Goal: Information Seeking & Learning: Learn about a topic

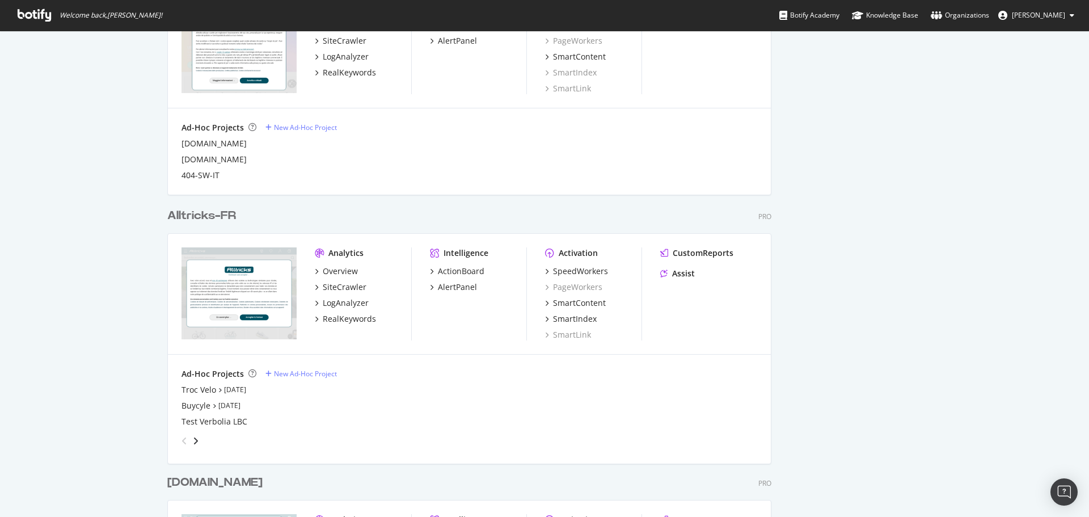
scroll to position [845, 0]
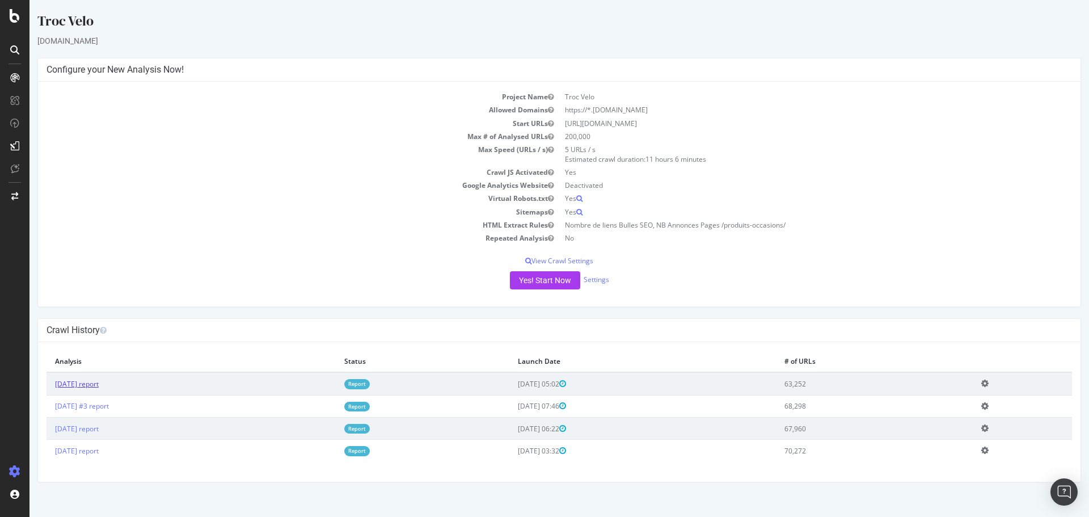
click at [92, 389] on link "2025 Aug. 20th report" at bounding box center [77, 384] width 44 height 10
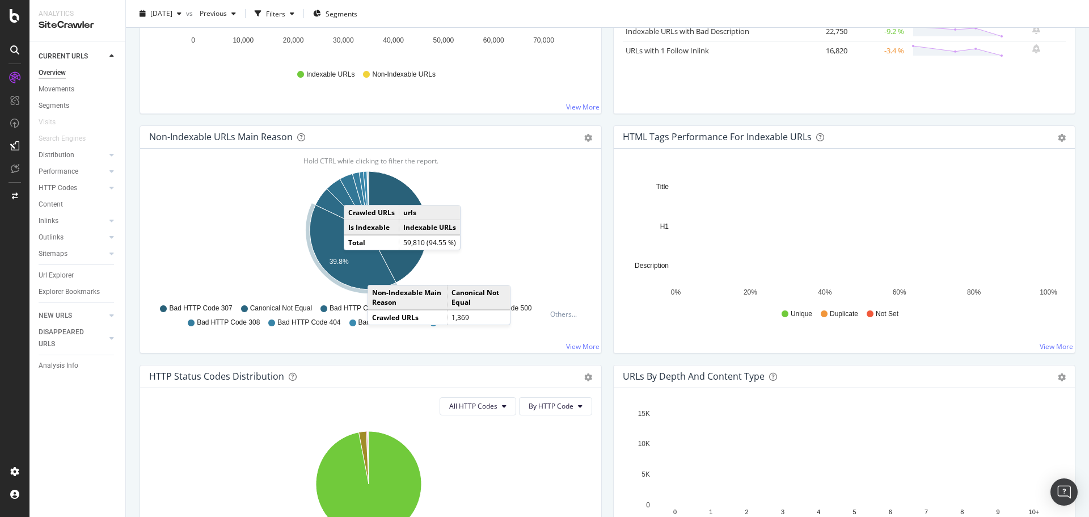
scroll to position [340, 0]
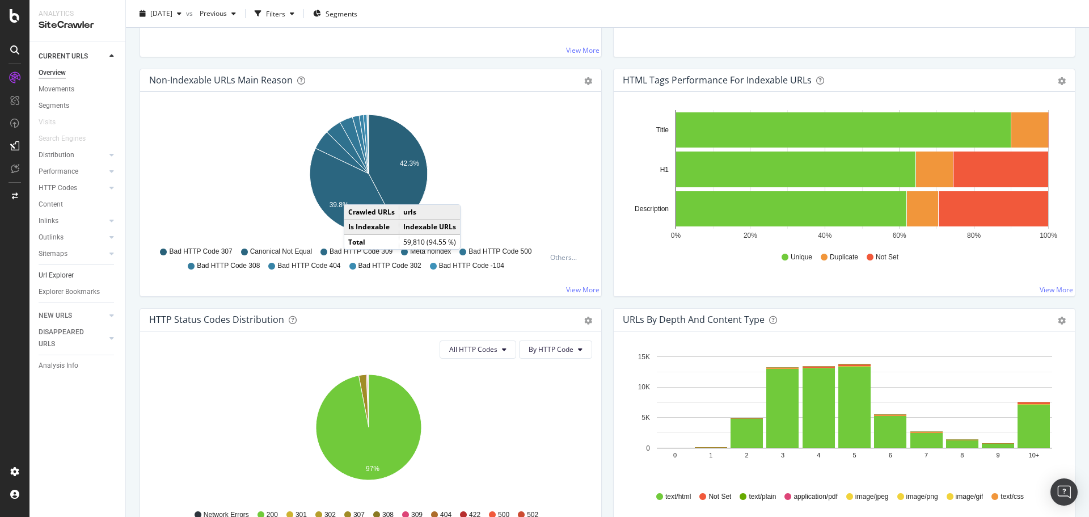
drag, startPoint x: 58, startPoint y: 280, endPoint x: 74, endPoint y: 276, distance: 17.1
click at [58, 280] on div "Url Explorer" at bounding box center [56, 276] width 35 height 12
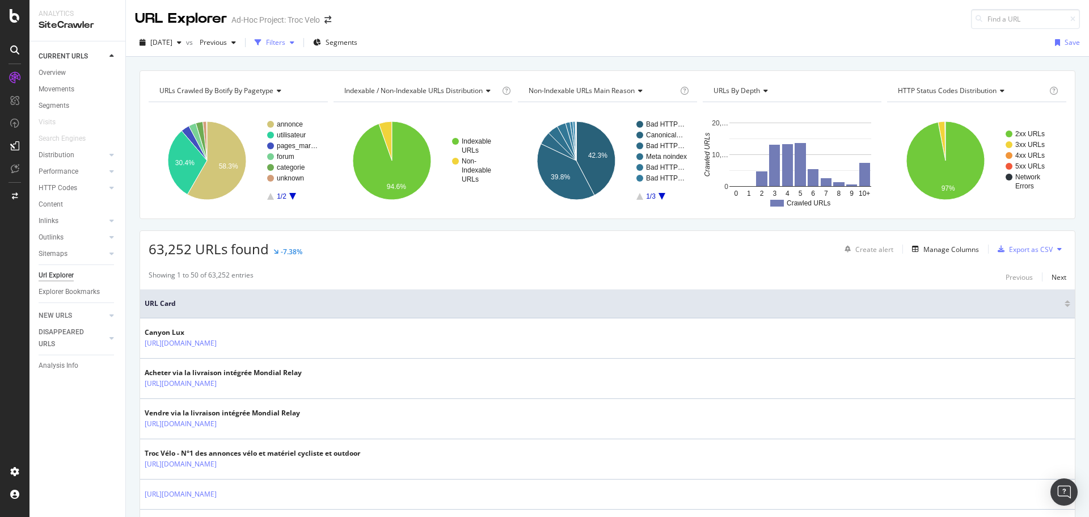
click at [285, 39] on div "Filters" at bounding box center [275, 42] width 19 height 10
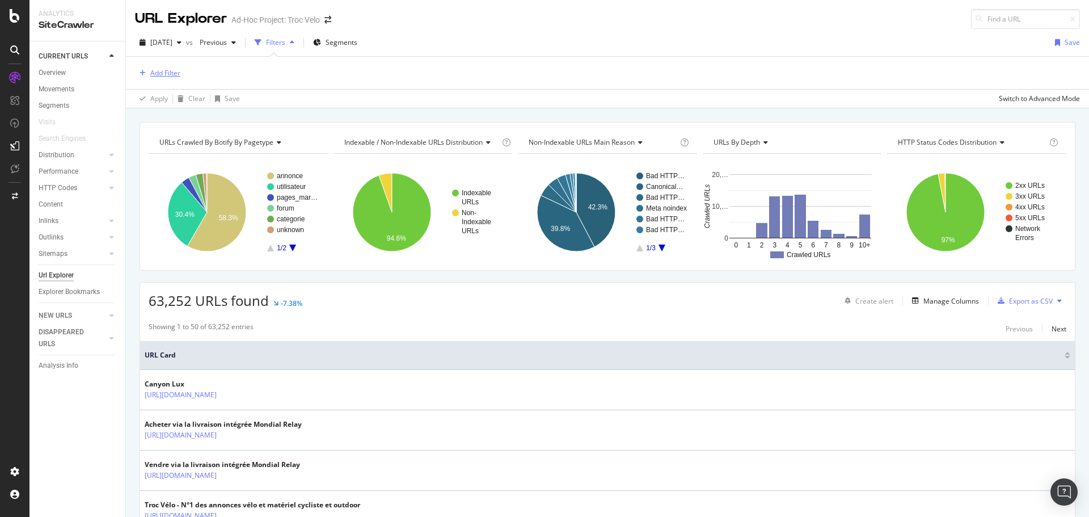
click at [147, 74] on div "button" at bounding box center [142, 73] width 15 height 7
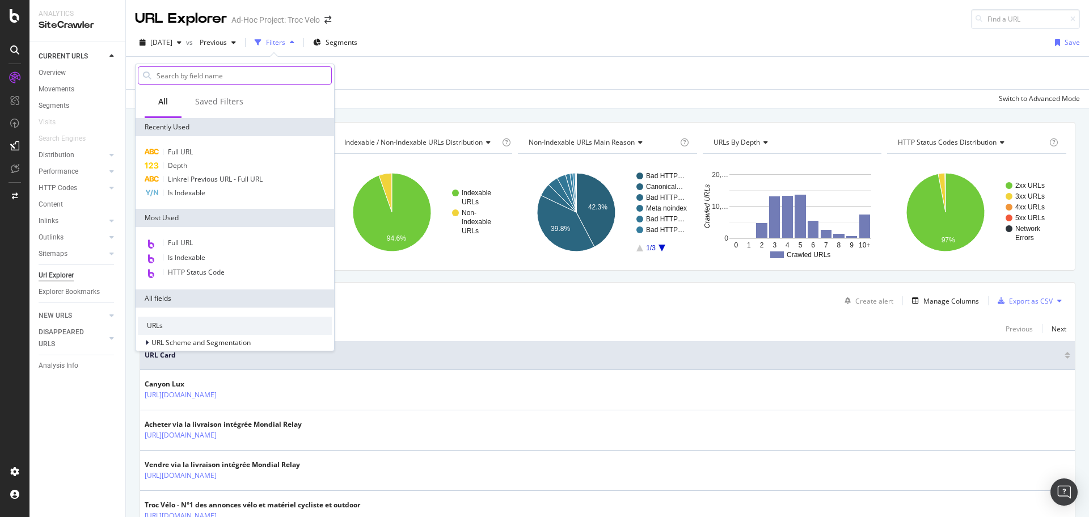
click at [189, 74] on input "text" at bounding box center [243, 75] width 176 height 17
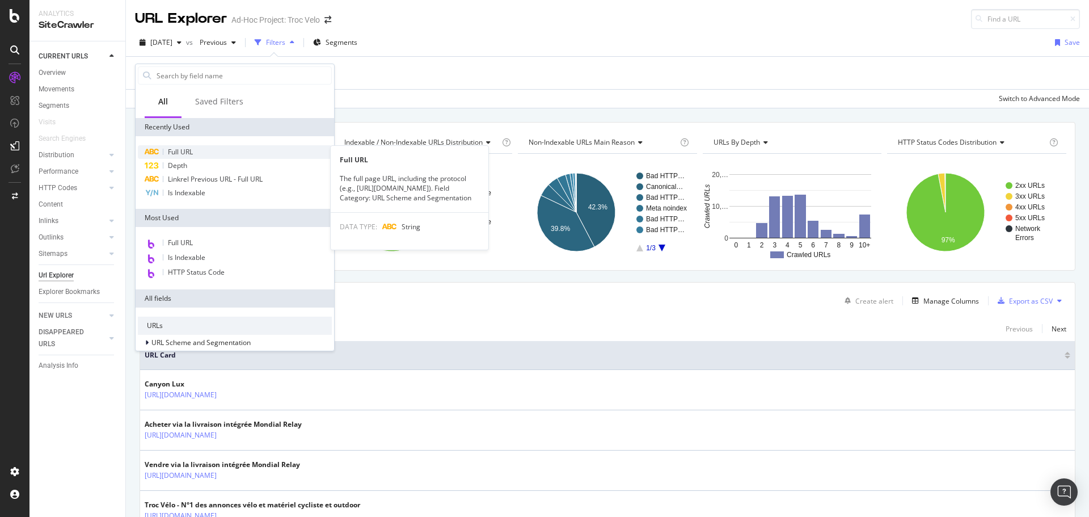
click at [191, 151] on span "Full URL" at bounding box center [180, 152] width 25 height 10
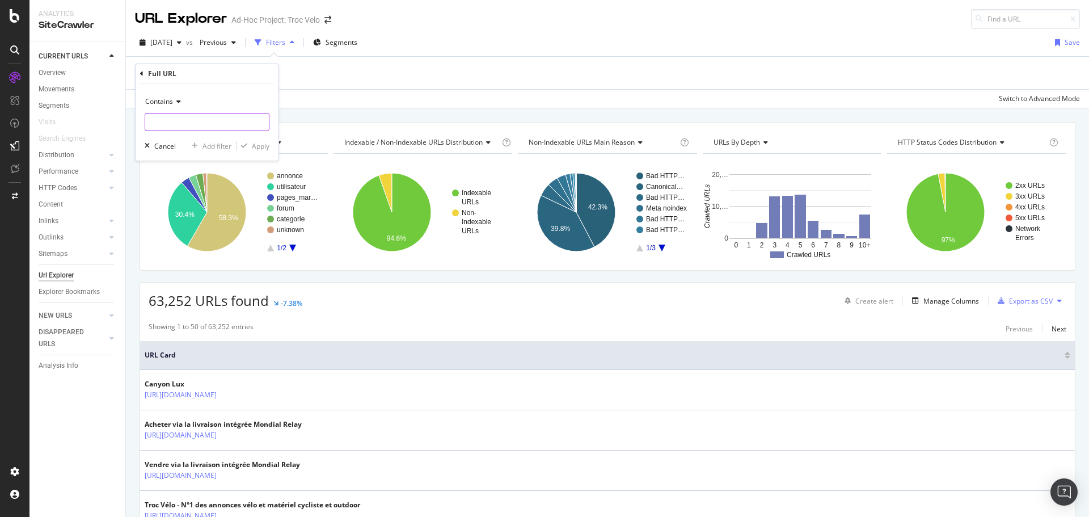
click at [183, 121] on input "text" at bounding box center [207, 122] width 124 height 18
type input "produits-occasions/"
click at [247, 143] on div "button" at bounding box center [244, 145] width 15 height 7
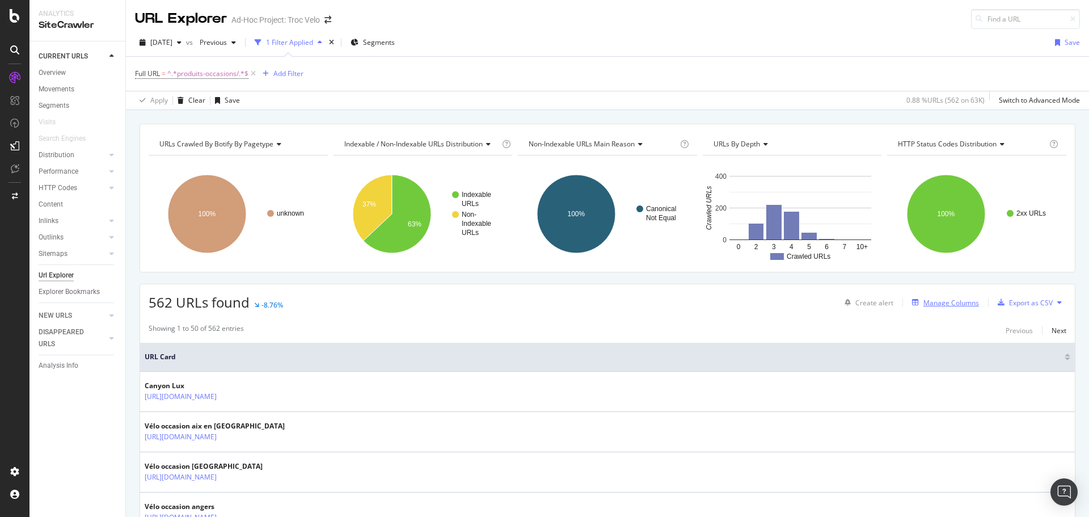
click at [912, 302] on div "button" at bounding box center [916, 302] width 16 height 7
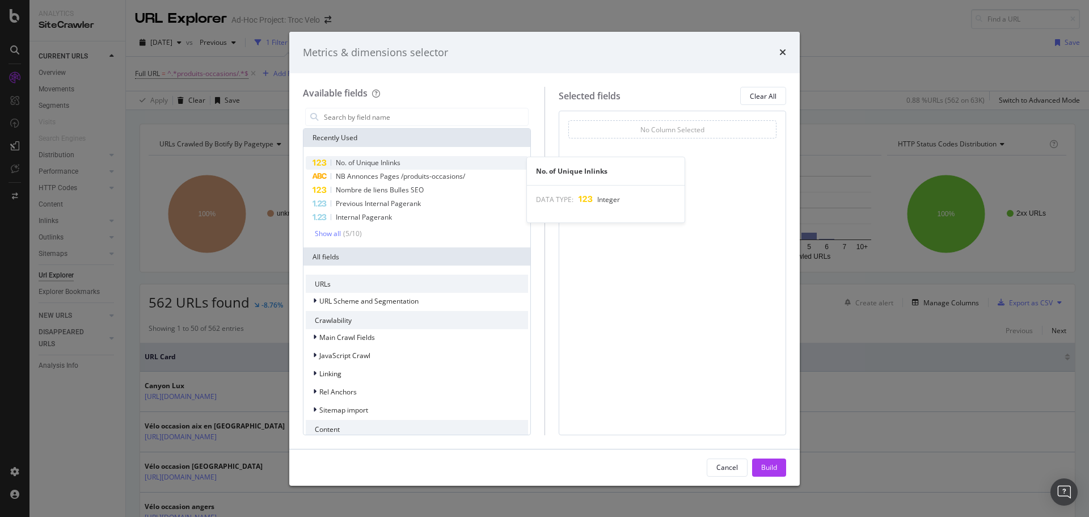
click at [403, 165] on div "No. of Unique Inlinks" at bounding box center [417, 163] width 222 height 14
click at [367, 165] on span "No. of Unique Inlinks" at bounding box center [368, 163] width 65 height 10
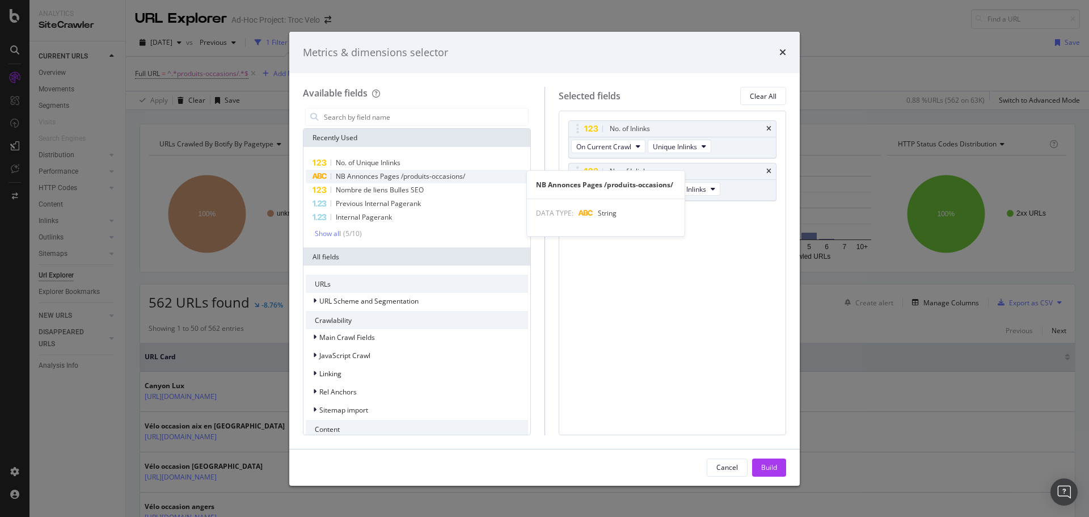
click at [426, 180] on span "NB Annonces Pages /produits-occasions/" at bounding box center [400, 176] width 129 height 10
click at [426, 173] on span "NB Annonces Pages /produits-occasions/" at bounding box center [400, 176] width 129 height 10
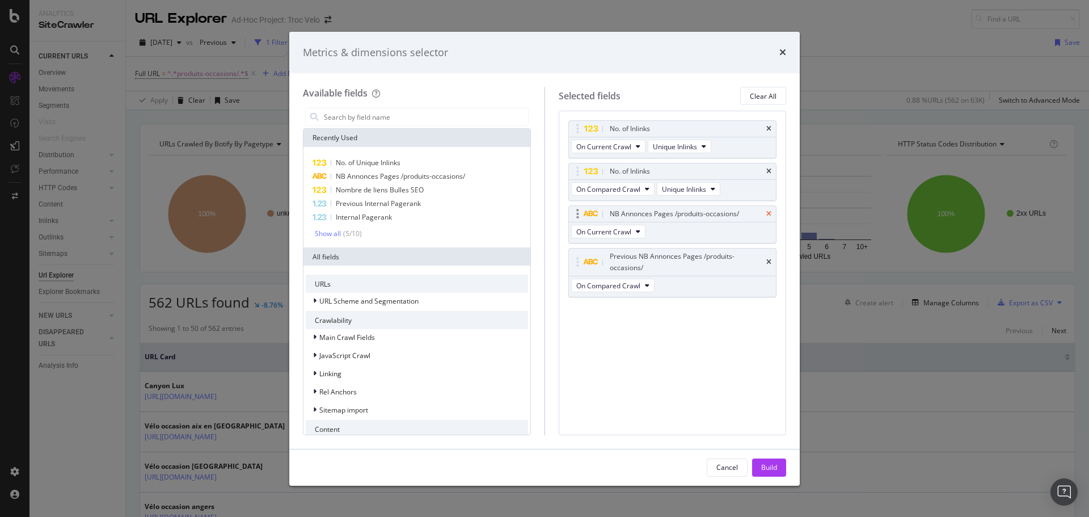
click at [767, 211] on icon "times" at bounding box center [769, 213] width 5 height 7
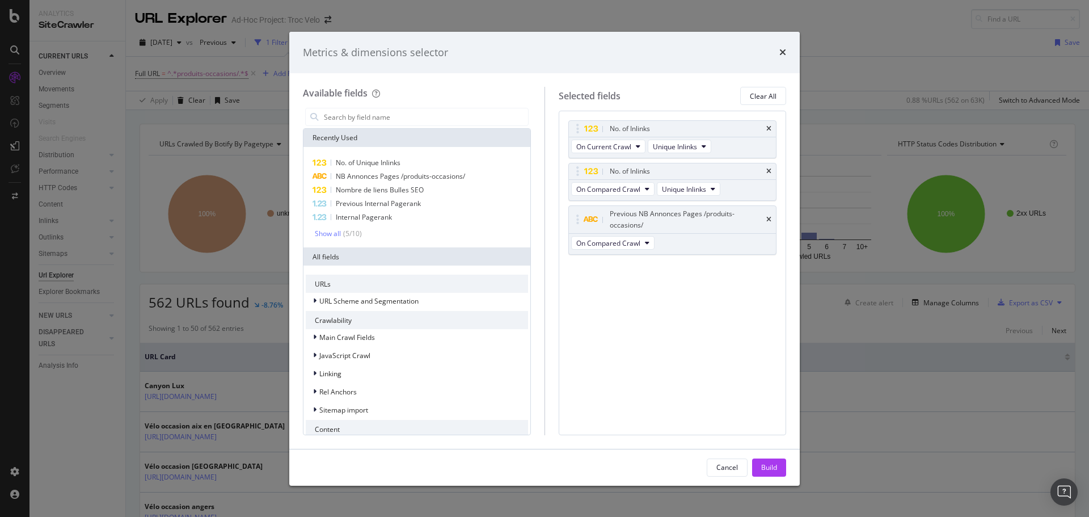
click at [767, 211] on div "Previous NB Annonces Pages /produits-occasions/" at bounding box center [673, 219] width 208 height 27
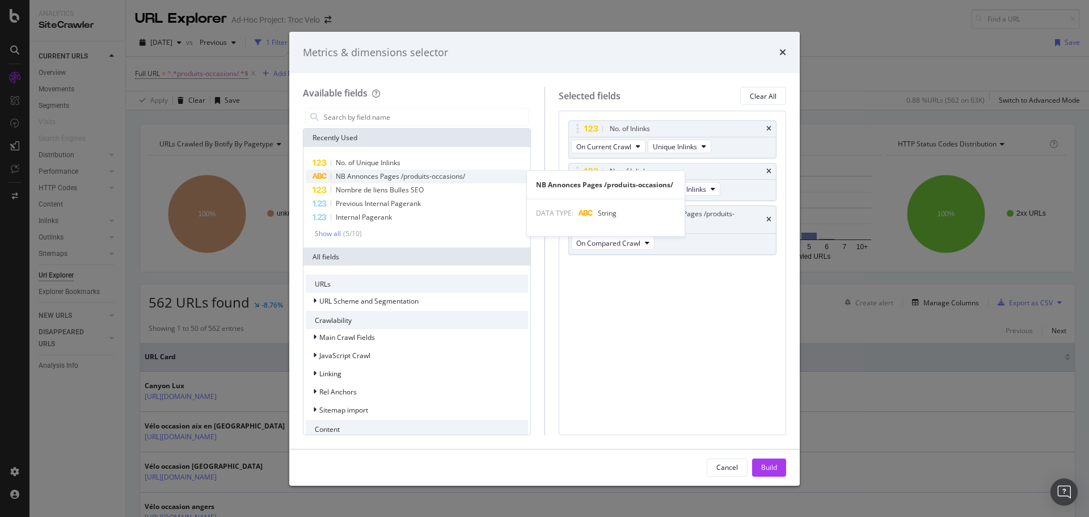
click at [361, 178] on span "NB Annonces Pages /produits-occasions/" at bounding box center [400, 176] width 129 height 10
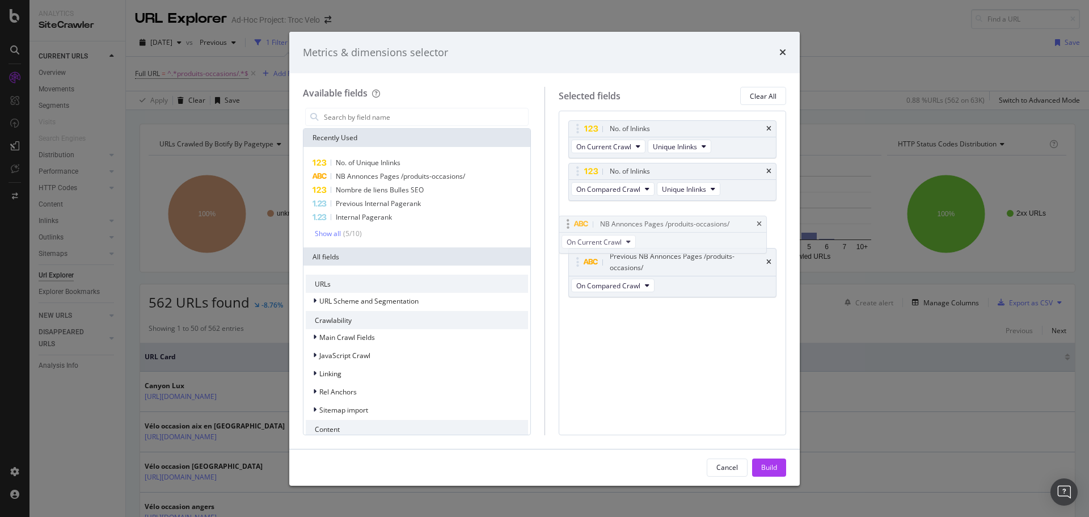
drag, startPoint x: 695, startPoint y: 266, endPoint x: 685, endPoint y: 218, distance: 48.7
click at [685, 218] on body "Analytics SiteCrawler CURRENT URLS Overview Movements Segments Visits Search En…" at bounding box center [544, 258] width 1089 height 517
click at [778, 460] on button "Build" at bounding box center [769, 467] width 34 height 18
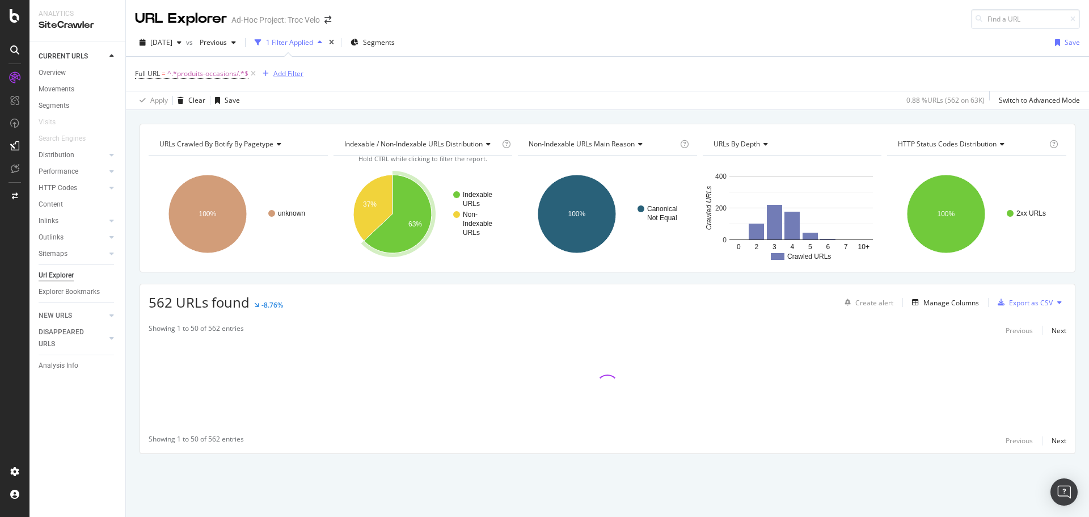
click at [273, 74] on div "Add Filter" at bounding box center [288, 74] width 30 height 10
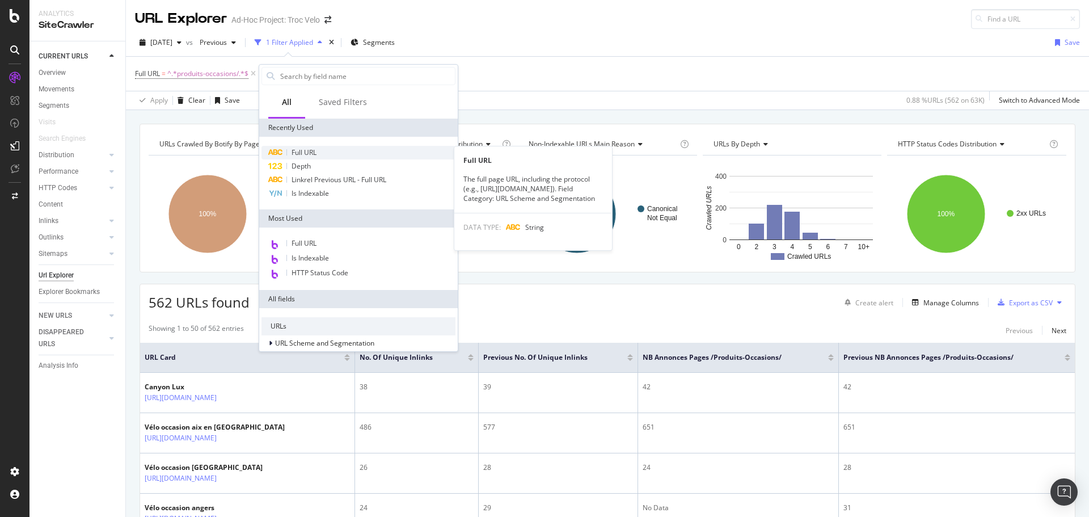
click at [299, 148] on span "Full URL" at bounding box center [304, 153] width 25 height 10
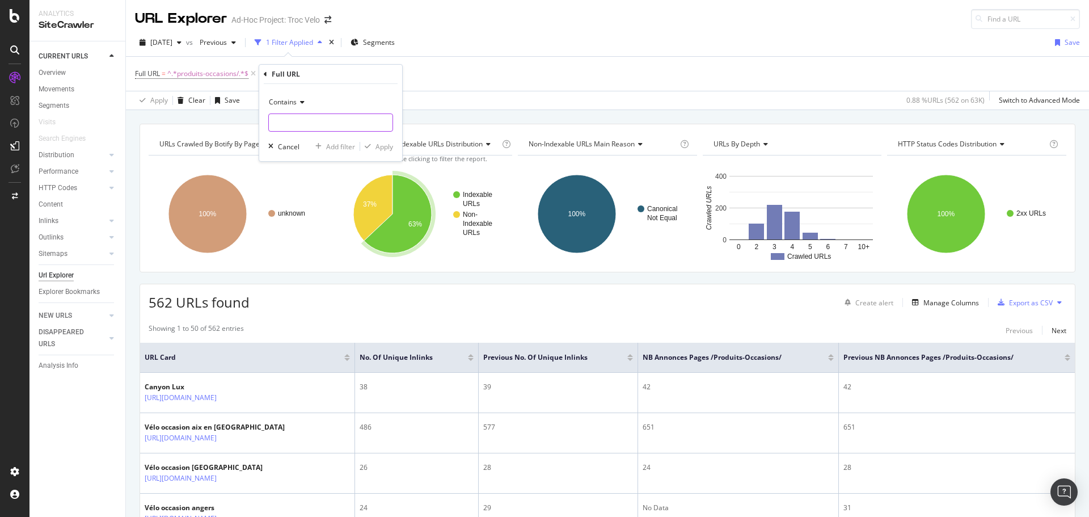
click at [302, 124] on input "text" at bounding box center [331, 122] width 124 height 18
click at [292, 98] on span "Contains" at bounding box center [283, 102] width 28 height 10
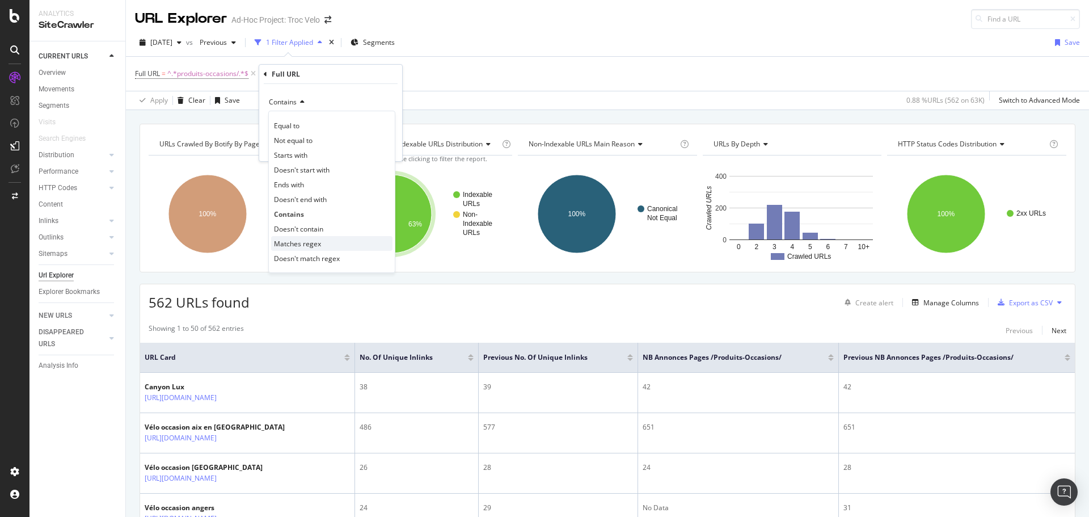
click at [309, 237] on div "Matches regex" at bounding box center [331, 243] width 121 height 15
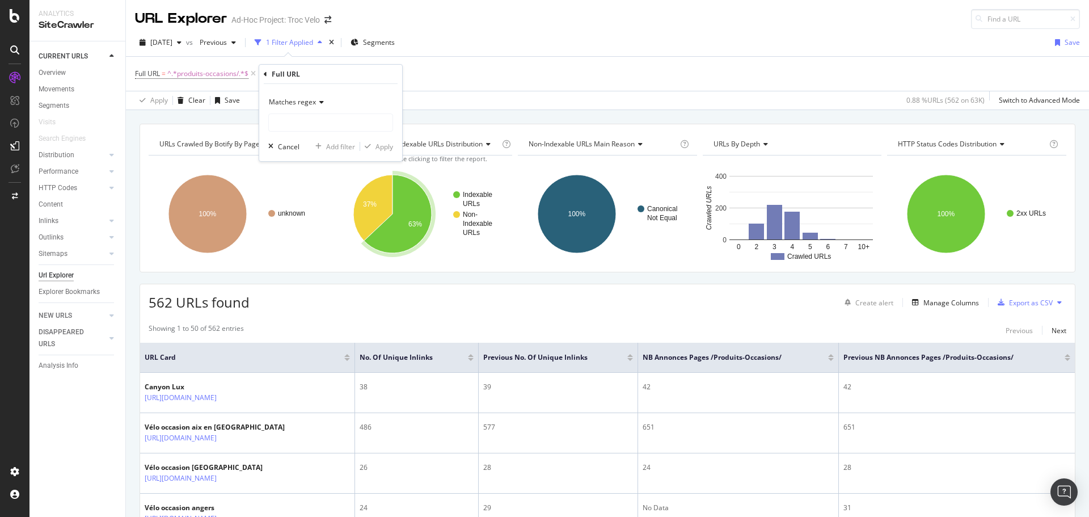
click at [301, 102] on span "Matches regex" at bounding box center [292, 102] width 47 height 10
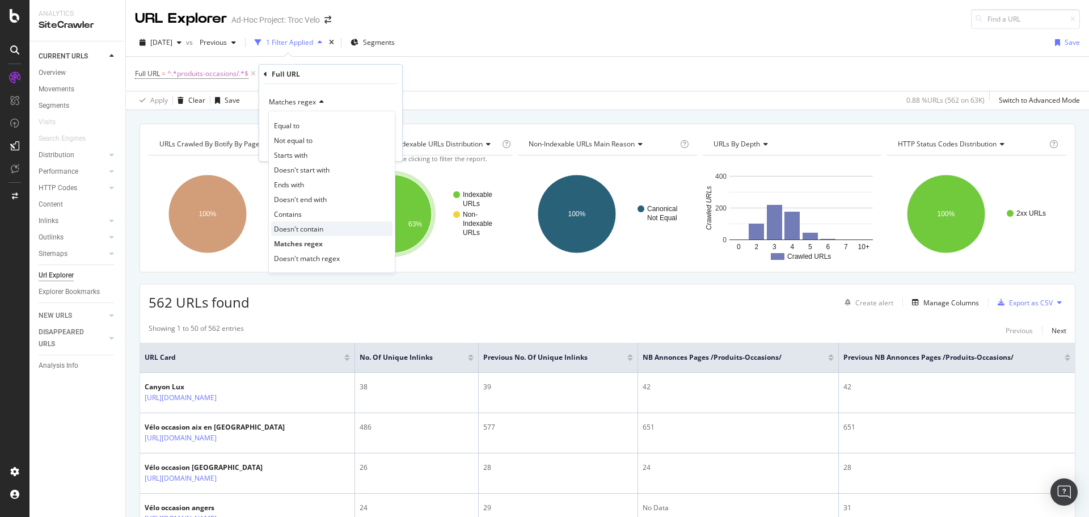
click at [310, 226] on span "Doesn't contain" at bounding box center [298, 229] width 49 height 10
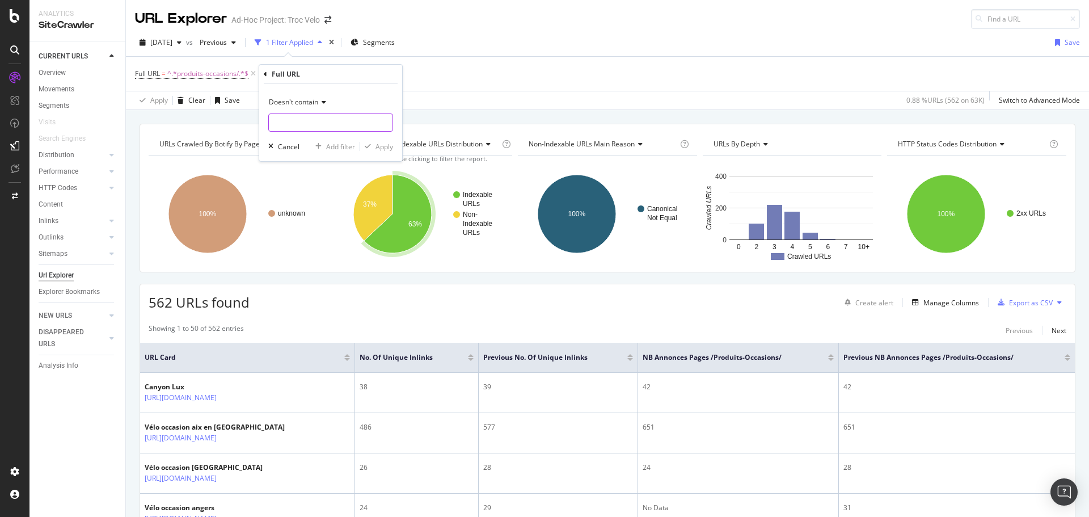
click at [302, 124] on input "text" at bounding box center [331, 122] width 124 height 18
type input "?"
click at [372, 146] on div "button" at bounding box center [367, 146] width 15 height 7
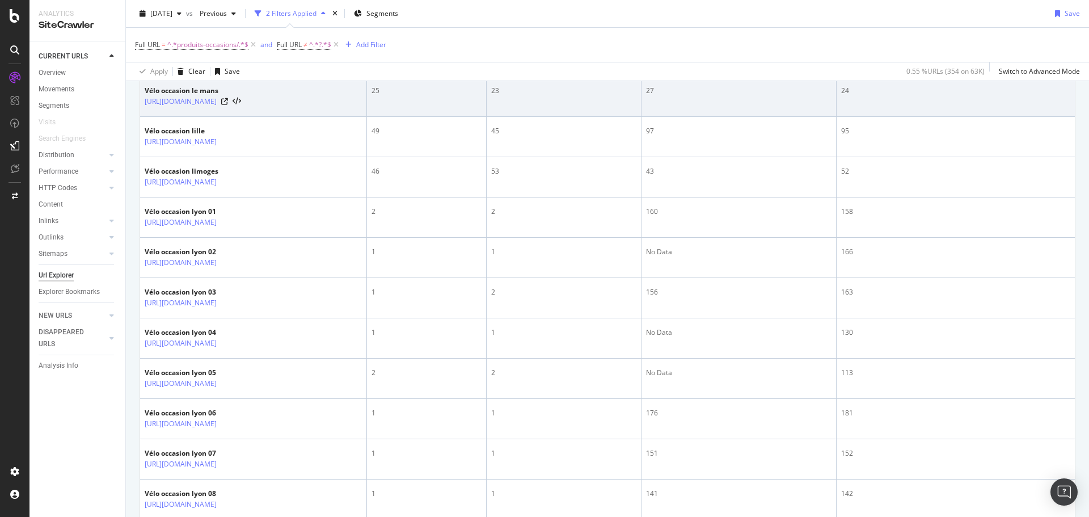
scroll to position [1078, 0]
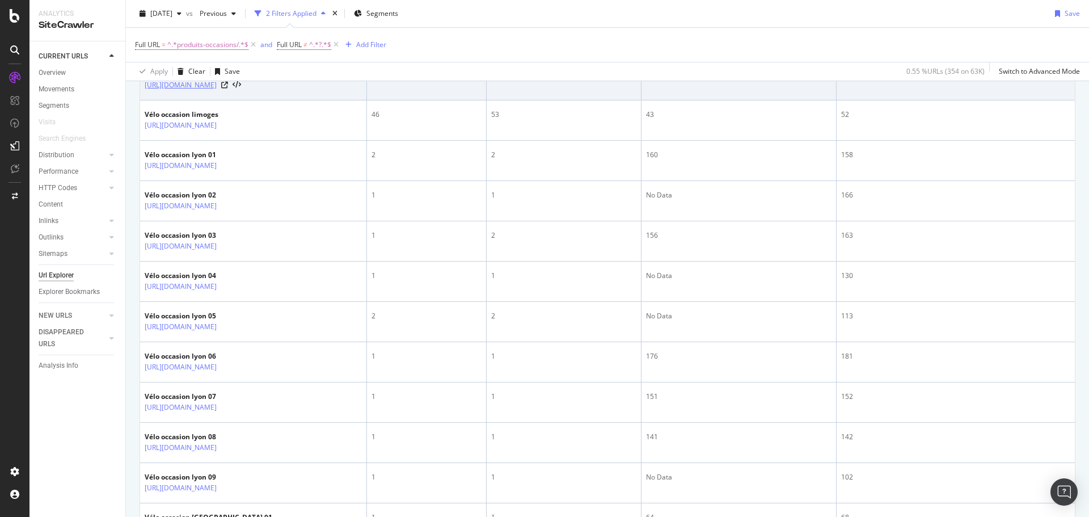
click at [217, 91] on link "https://www.troc-velo.com/fr-fr/produits-occasions/velo-occasion-lille" at bounding box center [181, 84] width 72 height 11
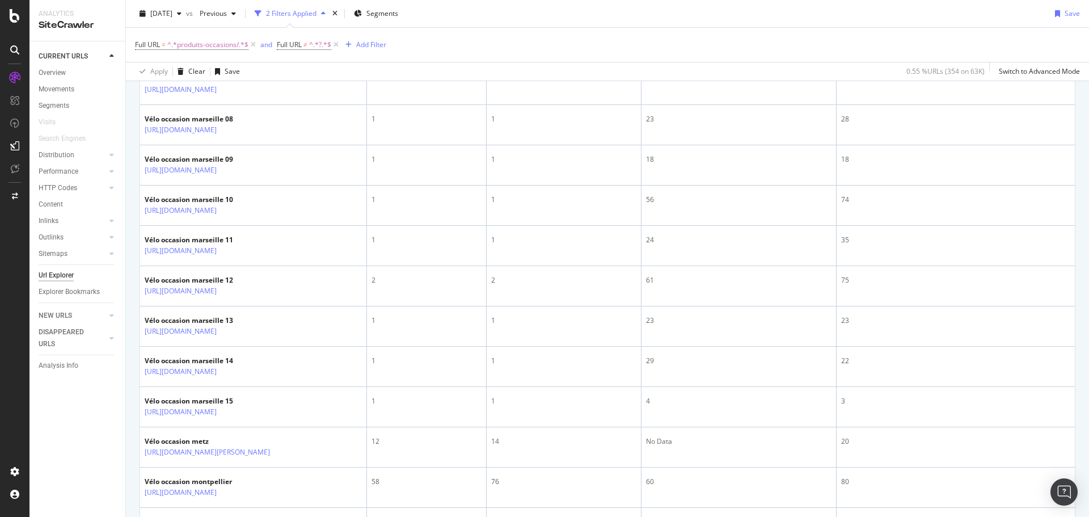
scroll to position [1759, 0]
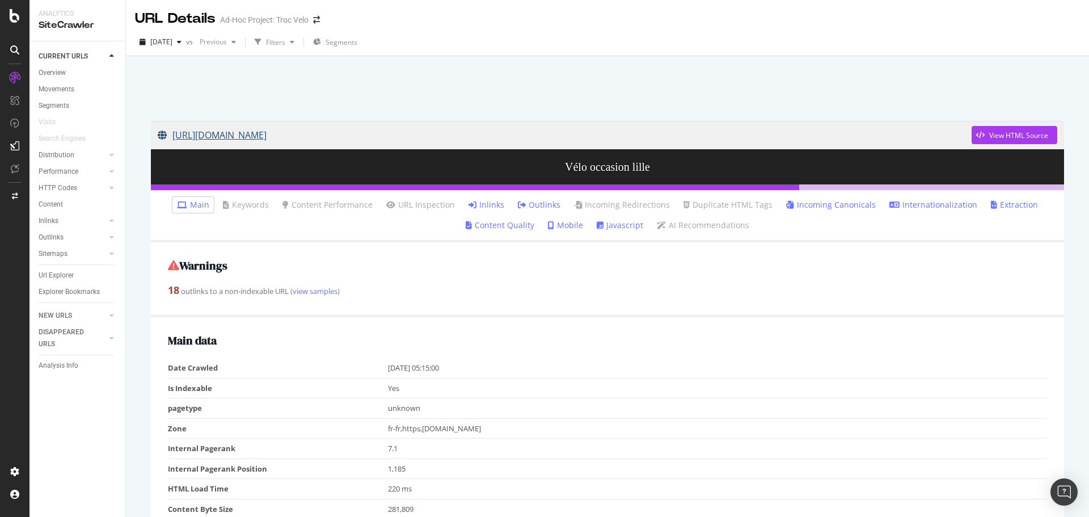
click at [399, 130] on link "https://www.troc-velo.com/fr-fr/produits-occasions/velo-occasion-lille" at bounding box center [565, 135] width 814 height 28
